Goal: Task Accomplishment & Management: Manage account settings

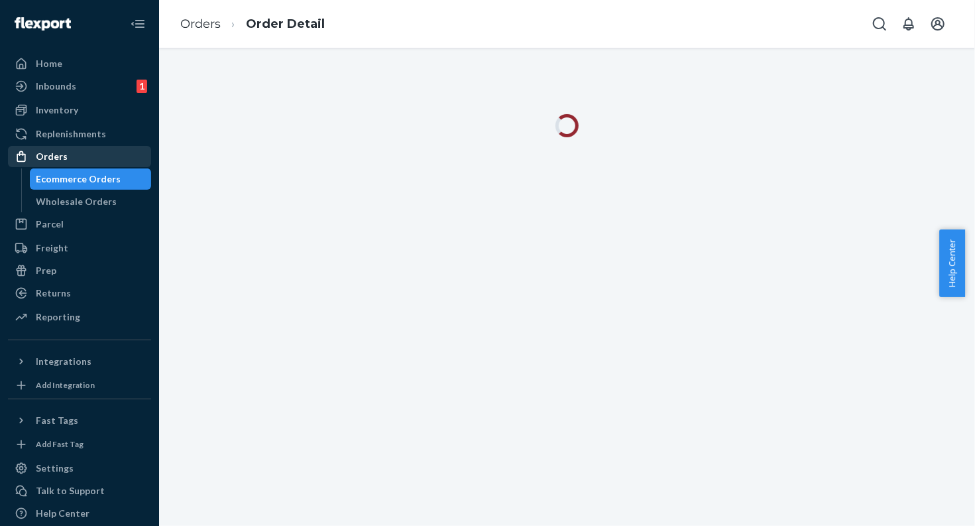
click at [52, 162] on div "Orders" at bounding box center [52, 156] width 32 height 13
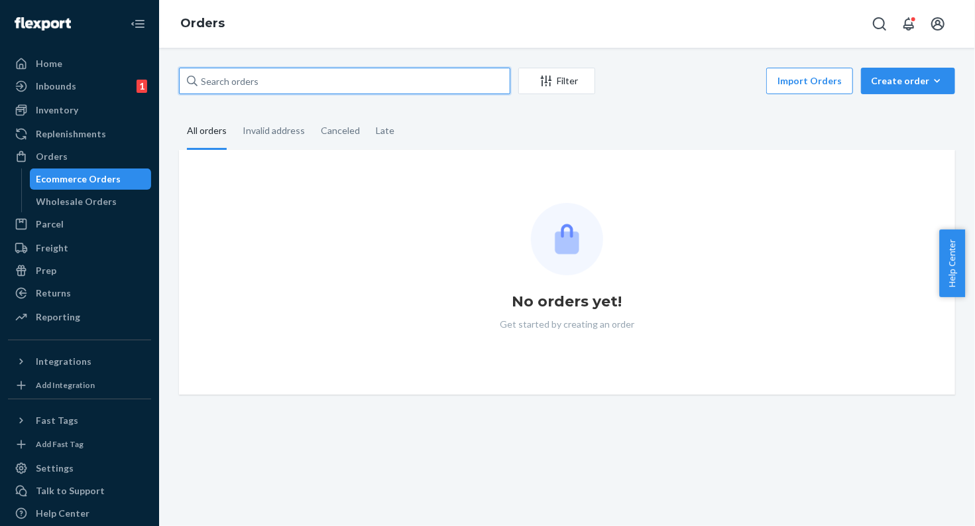
click at [302, 83] on input "text" at bounding box center [344, 81] width 331 height 27
paste input "#7421315924"
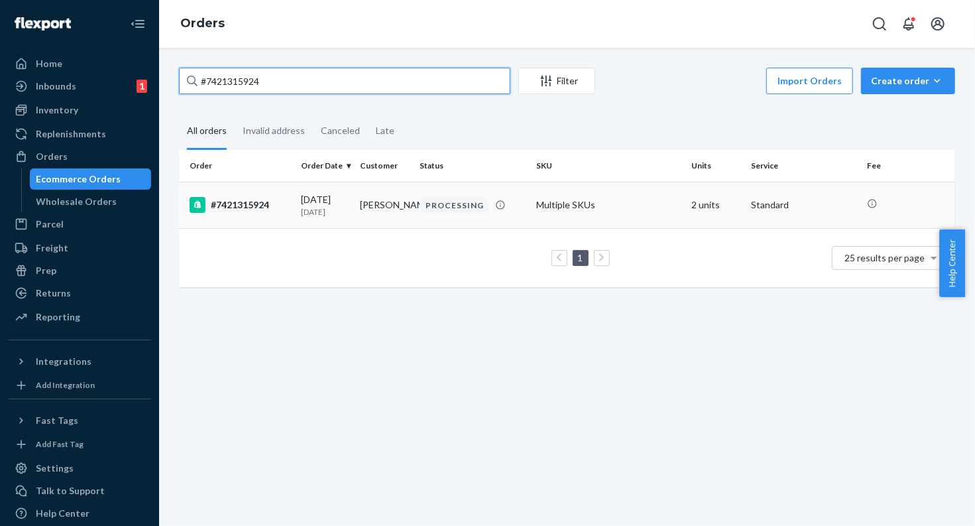
type input "#7421315924"
click at [254, 207] on div "#7421315924" at bounding box center [240, 205] width 101 height 16
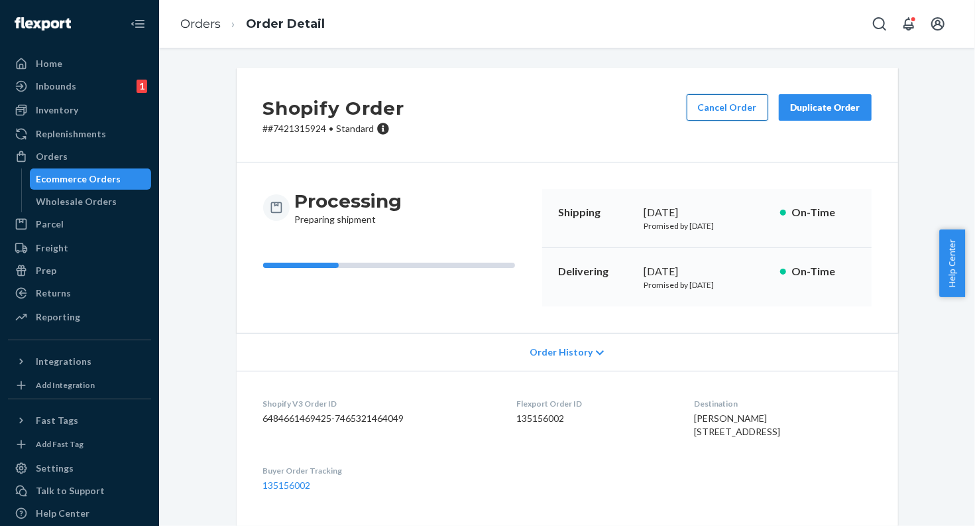
click at [744, 113] on button "Cancel Order" at bounding box center [728, 107] width 82 height 27
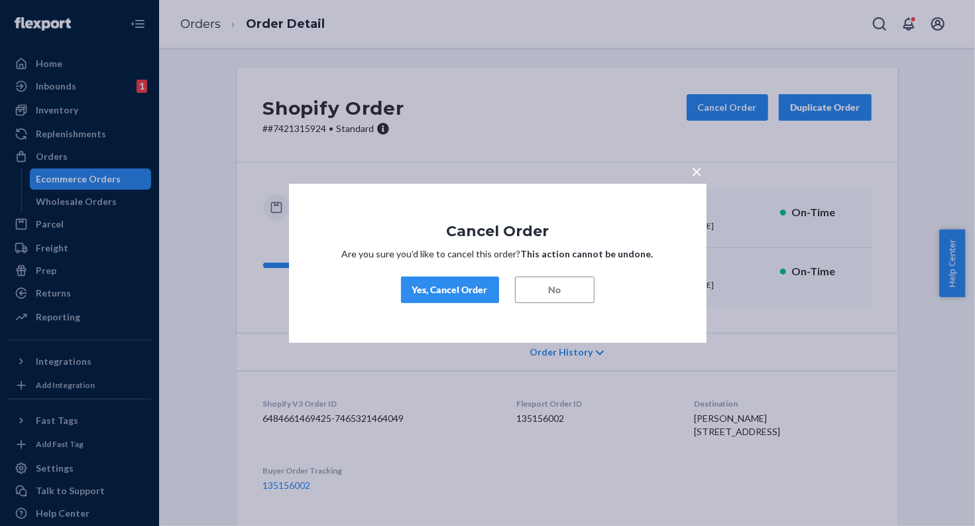
click at [476, 285] on div "Yes, Cancel Order" at bounding box center [450, 289] width 76 height 13
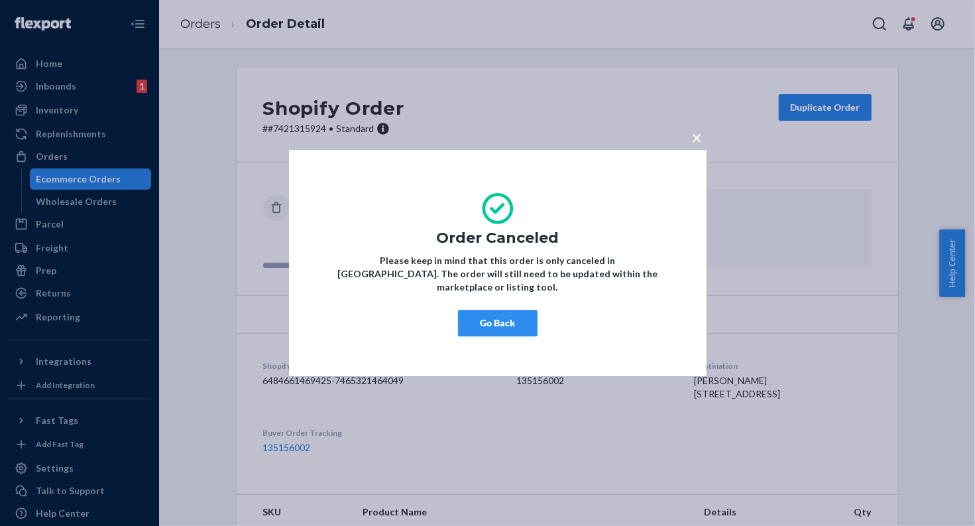
click at [506, 320] on button "Go Back" at bounding box center [498, 322] width 80 height 27
